Goal: Transaction & Acquisition: Purchase product/service

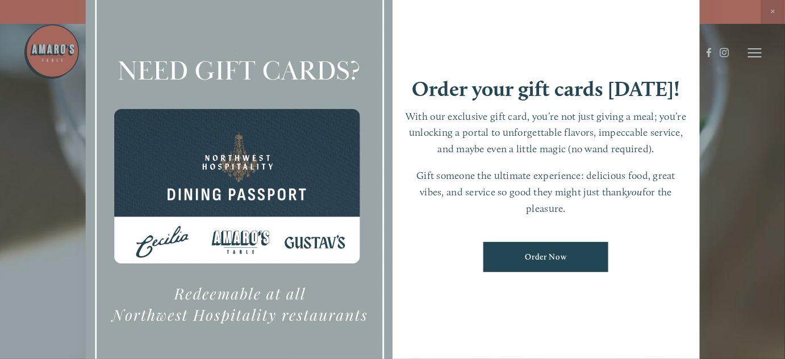
click at [744, 199] on div at bounding box center [392, 179] width 785 height 359
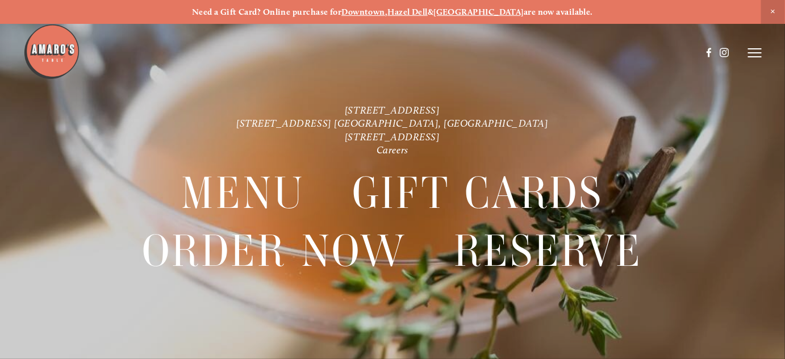
click at [776, 10] on span "Close Announcement" at bounding box center [773, 12] width 24 height 24
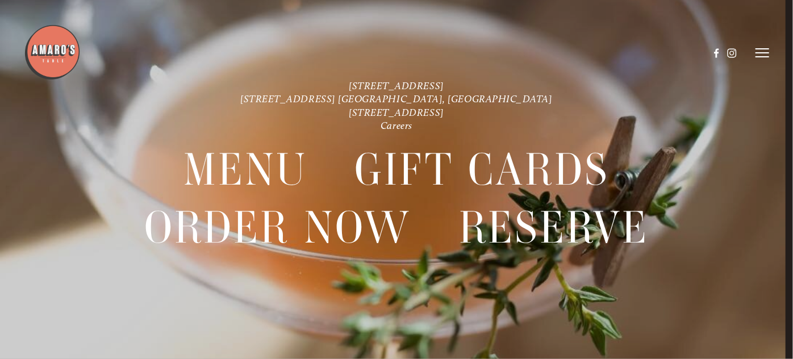
click at [759, 50] on icon at bounding box center [763, 53] width 14 height 10
click at [562, 53] on span "Menu" at bounding box center [562, 53] width 21 height 10
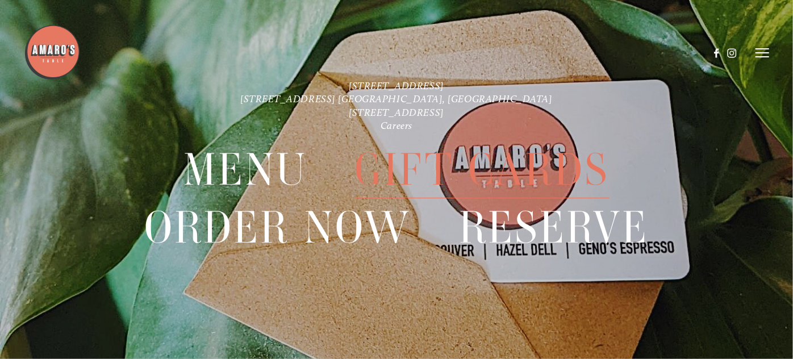
click at [488, 164] on span "Gift Cards" at bounding box center [482, 169] width 255 height 57
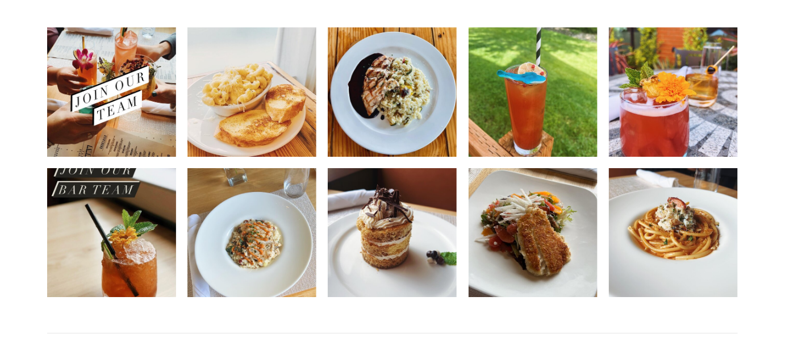
scroll to position [1188, 0]
